Goal: Transaction & Acquisition: Purchase product/service

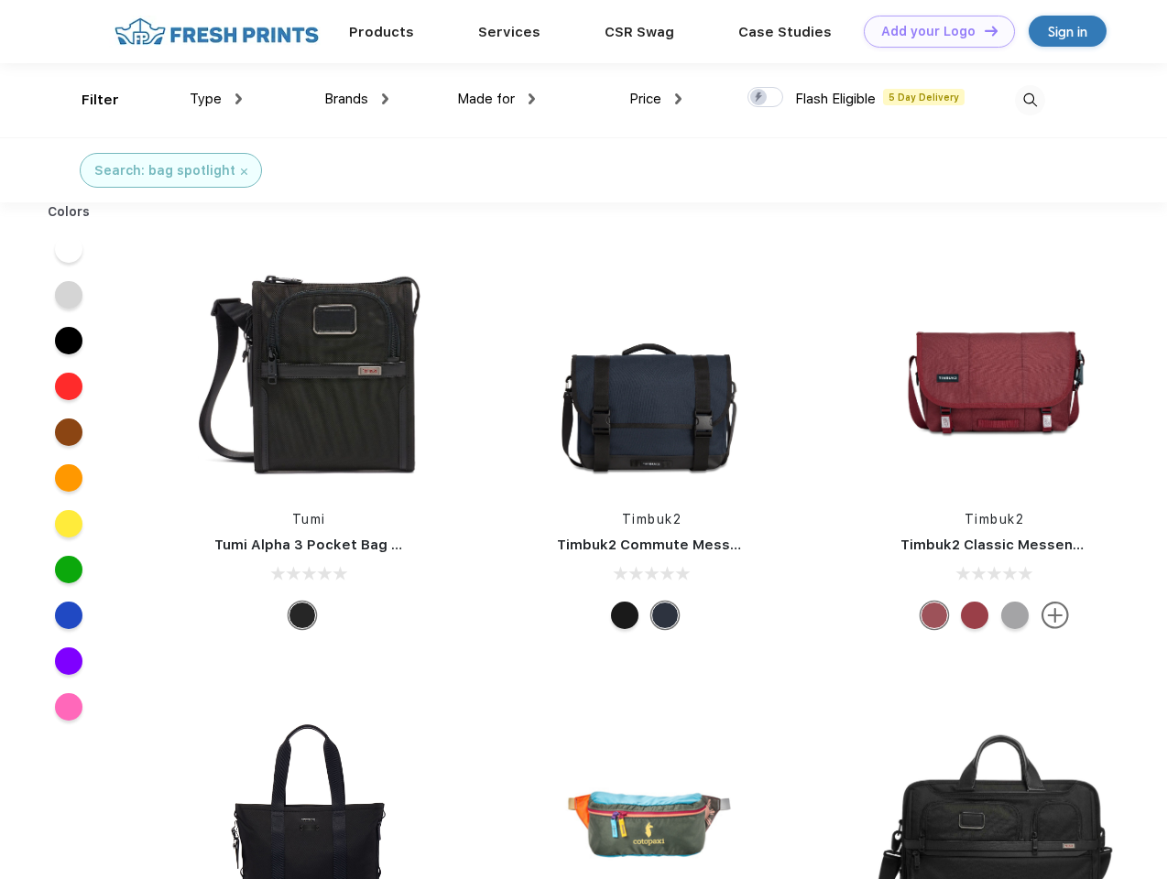
scroll to position [1, 0]
click at [932, 31] on link "Add your Logo Design Tool" at bounding box center [938, 32] width 151 height 32
click at [0, 0] on div "Design Tool" at bounding box center [0, 0] width 0 height 0
click at [983, 30] on link "Add your Logo Design Tool" at bounding box center [938, 32] width 151 height 32
click at [88, 100] on div "Filter" at bounding box center [100, 100] width 38 height 21
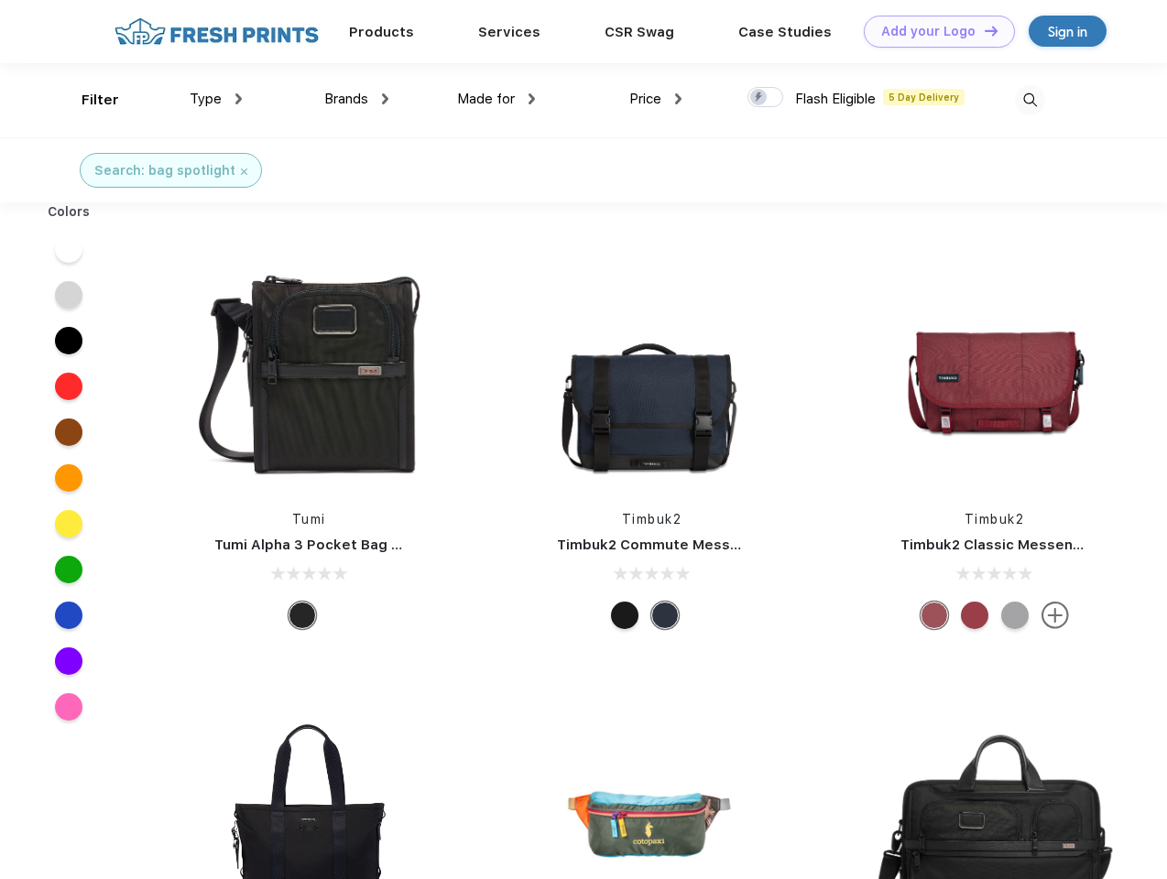
click at [216, 99] on span "Type" at bounding box center [206, 99] width 32 height 16
click at [356, 99] on span "Brands" at bounding box center [346, 99] width 44 height 16
click at [496, 99] on span "Made for" at bounding box center [486, 99] width 58 height 16
click at [656, 99] on span "Price" at bounding box center [645, 99] width 32 height 16
click at [766, 98] on div at bounding box center [765, 97] width 36 height 20
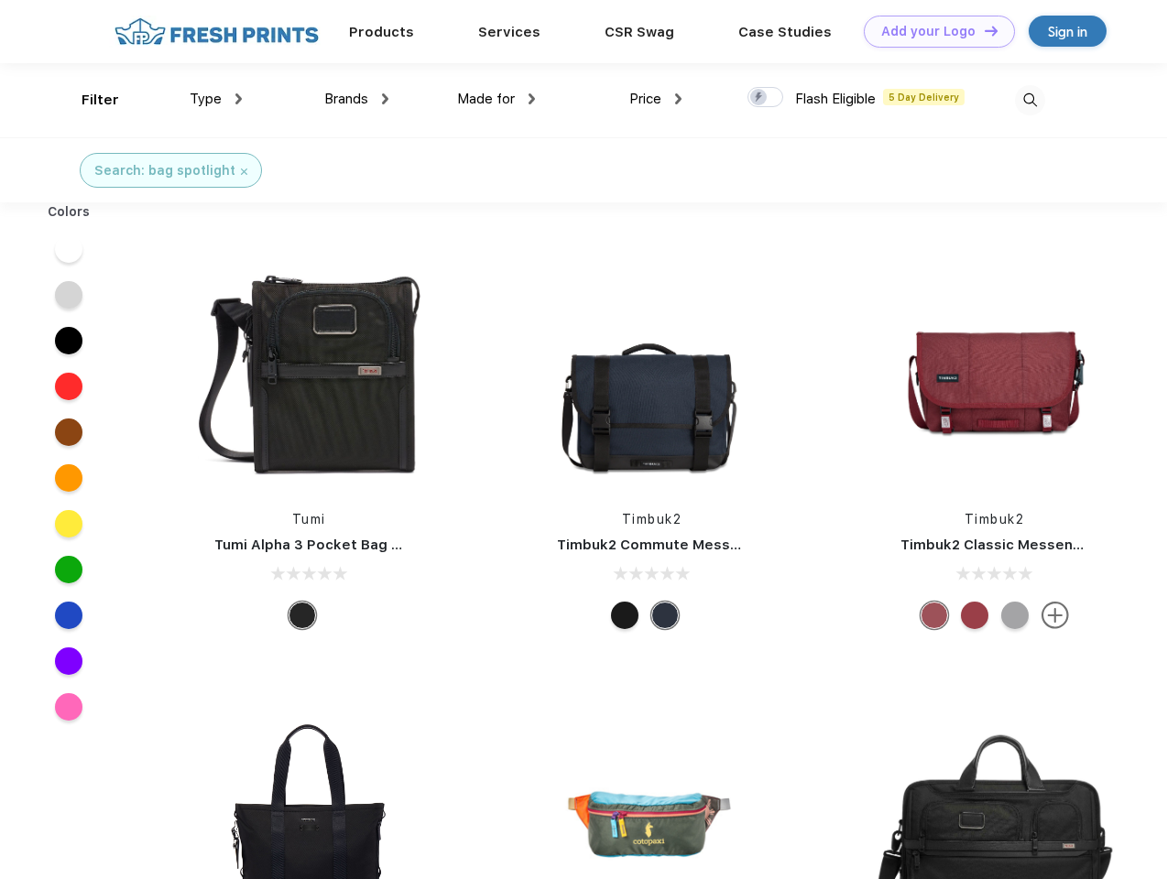
click at [759, 98] on input "checkbox" at bounding box center [753, 92] width 12 height 12
click at [1029, 100] on img at bounding box center [1030, 100] width 30 height 30
